Goal: Check status: Check status

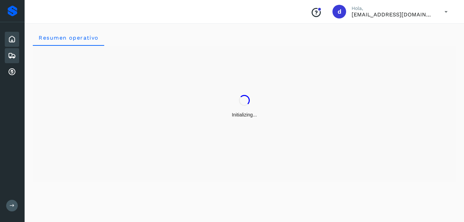
click at [17, 58] on div "Embarques" at bounding box center [12, 55] width 14 height 15
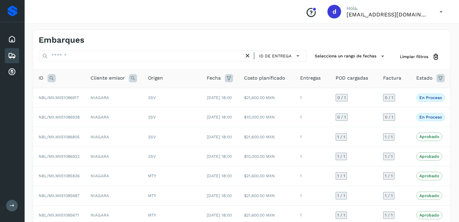
click at [6, 55] on div "Embarques" at bounding box center [12, 55] width 14 height 15
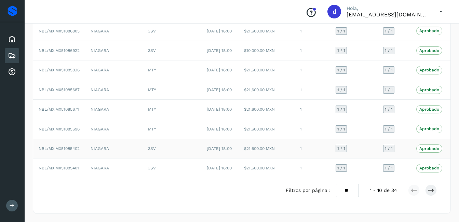
scroll to position [151, 0]
click at [432, 190] on icon at bounding box center [431, 190] width 7 height 7
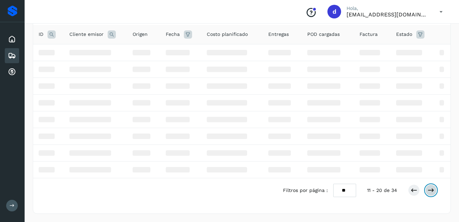
scroll to position [44, 0]
click at [432, 190] on icon at bounding box center [431, 190] width 7 height 7
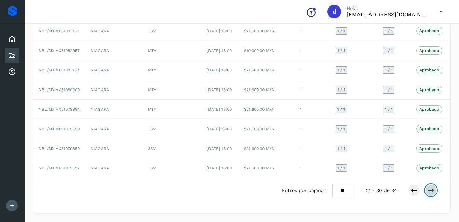
click at [432, 190] on icon at bounding box center [431, 190] width 7 height 7
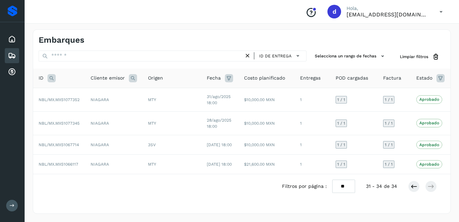
scroll to position [9, 0]
click at [422, 97] on p "Aprobado" at bounding box center [430, 99] width 20 height 5
click at [62, 93] on td "NBL/MX.MX51077352" at bounding box center [59, 100] width 52 height 24
drag, startPoint x: 66, startPoint y: 89, endPoint x: 77, endPoint y: 92, distance: 10.9
click at [66, 97] on span "NBL/MX.MX51077352" at bounding box center [59, 99] width 41 height 5
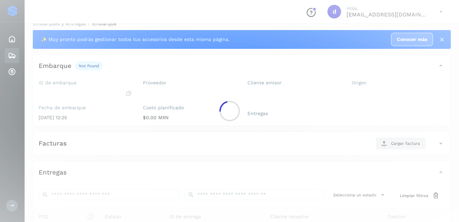
click at [119, 95] on div at bounding box center [229, 111] width 459 height 222
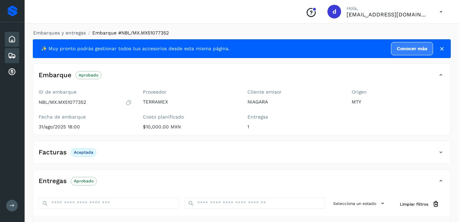
click at [9, 42] on icon at bounding box center [12, 39] width 8 height 8
